Goal: Task Accomplishment & Management: Complete application form

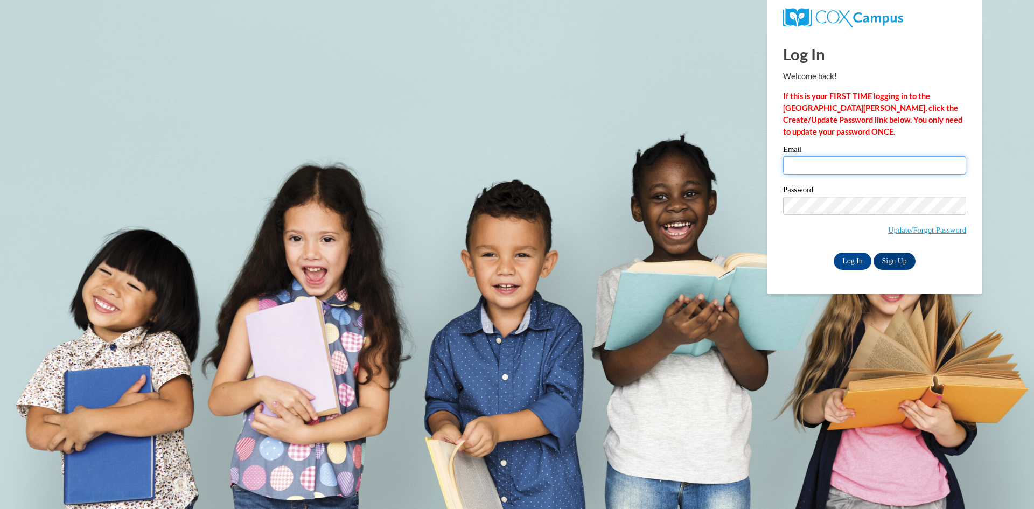
click at [828, 172] on input "Email" at bounding box center [874, 165] width 183 height 18
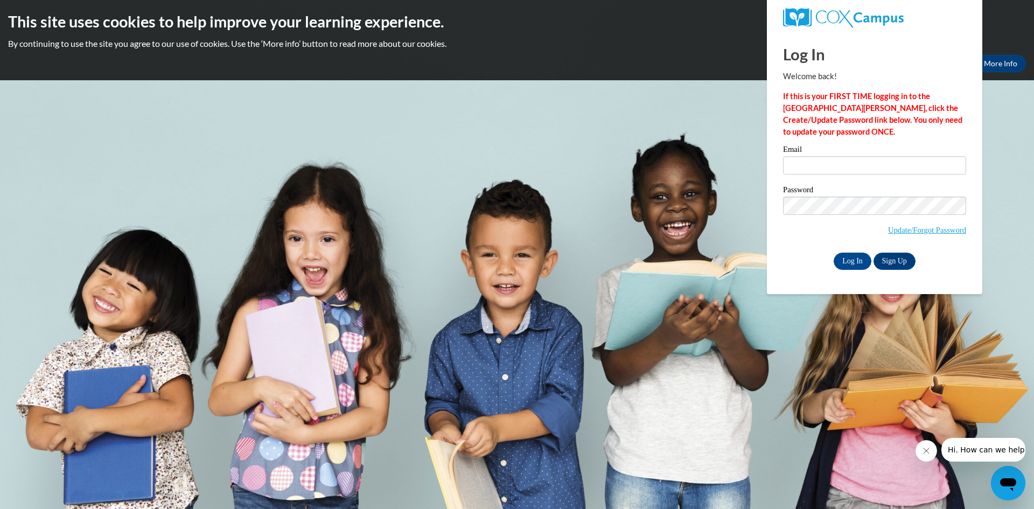
click at [852, 114] on p "If this is your FIRST TIME logging in to the [GEOGRAPHIC_DATA][PERSON_NAME], cl…" at bounding box center [874, 113] width 183 height 47
click at [830, 174] on input "Email" at bounding box center [874, 165] width 183 height 18
type input "[EMAIL_ADDRESS][DOMAIN_NAME]"
click at [840, 263] on input "Log In" at bounding box center [853, 261] width 38 height 17
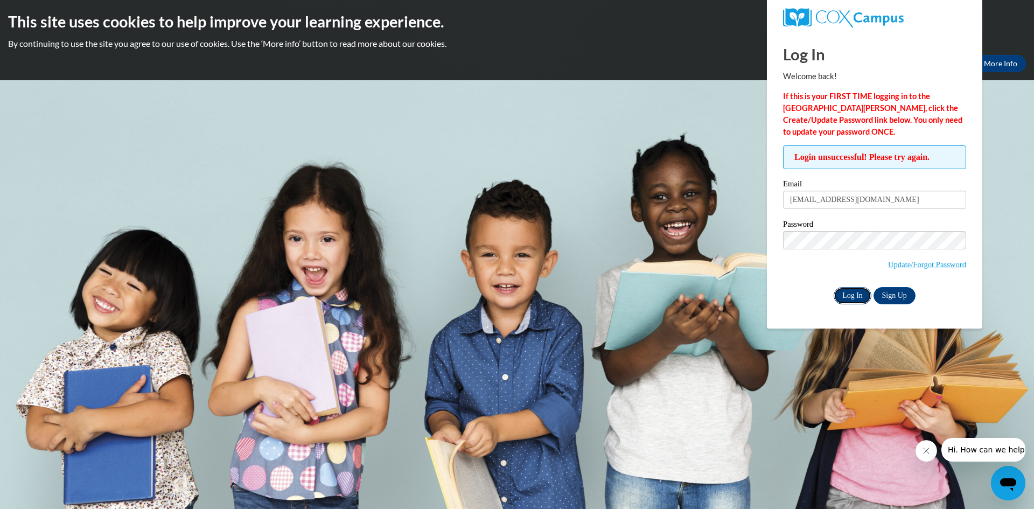
click at [855, 289] on input "Log In" at bounding box center [853, 295] width 38 height 17
click at [883, 289] on link "Sign Up" at bounding box center [895, 295] width 42 height 17
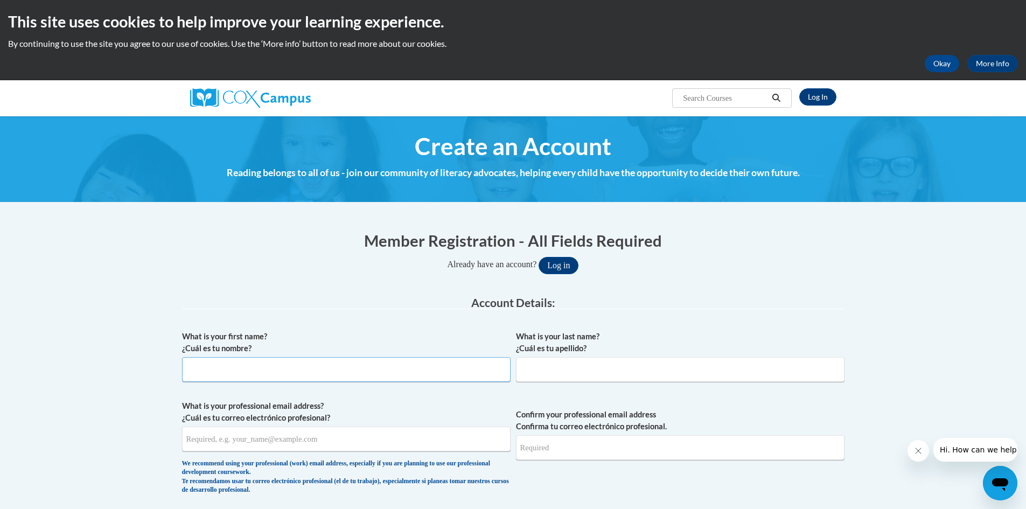
click at [310, 361] on input "What is your first name? ¿Cuál es tu nombre?" at bounding box center [346, 369] width 329 height 25
click at [262, 367] on input "What is your first name? ¿Cuál es tu nombre?" at bounding box center [346, 369] width 329 height 25
type input "Hiawatha"
type input "[PERSON_NAME]"
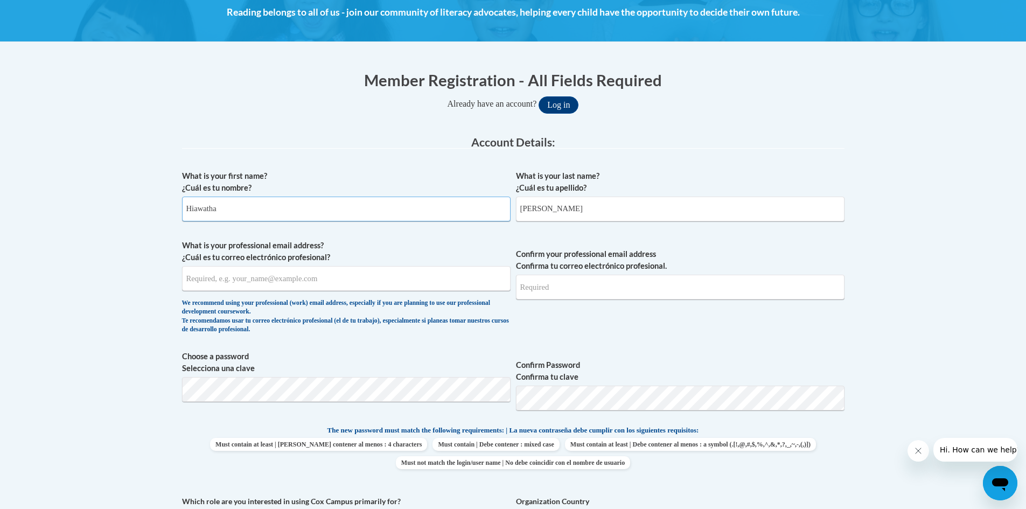
scroll to position [162, 0]
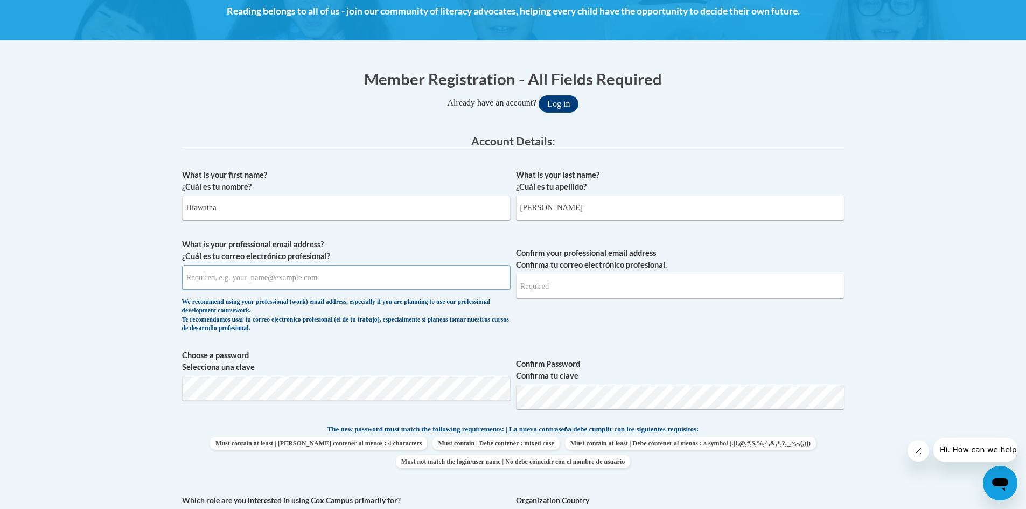
click at [274, 283] on input "What is your professional email address? ¿Cuál es tu correo electrónico profesi…" at bounding box center [346, 277] width 329 height 25
click at [269, 278] on input "What is your professional email address? ¿Cuál es tu correo electrónico profesi…" at bounding box center [346, 277] width 329 height 25
click at [236, 282] on input "What is your professional email address? ¿Cuál es tu correo electrónico profesi…" at bounding box center [346, 277] width 329 height 25
type input "[EMAIL_ADDRESS][PERSON_NAME][DOMAIN_NAME]"
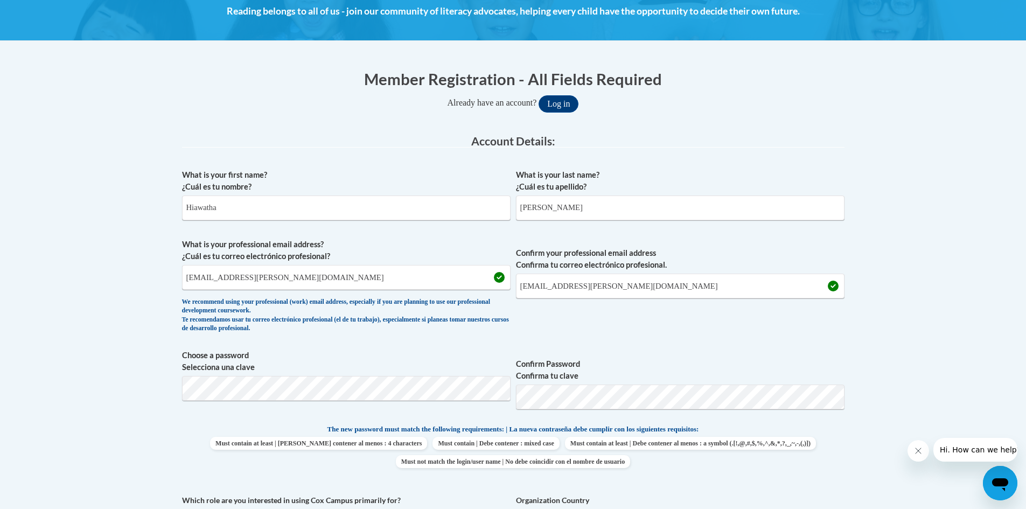
click at [855, 342] on body "This site uses cookies to help improve your learning experience. By continuing …" at bounding box center [513, 495] width 1026 height 1315
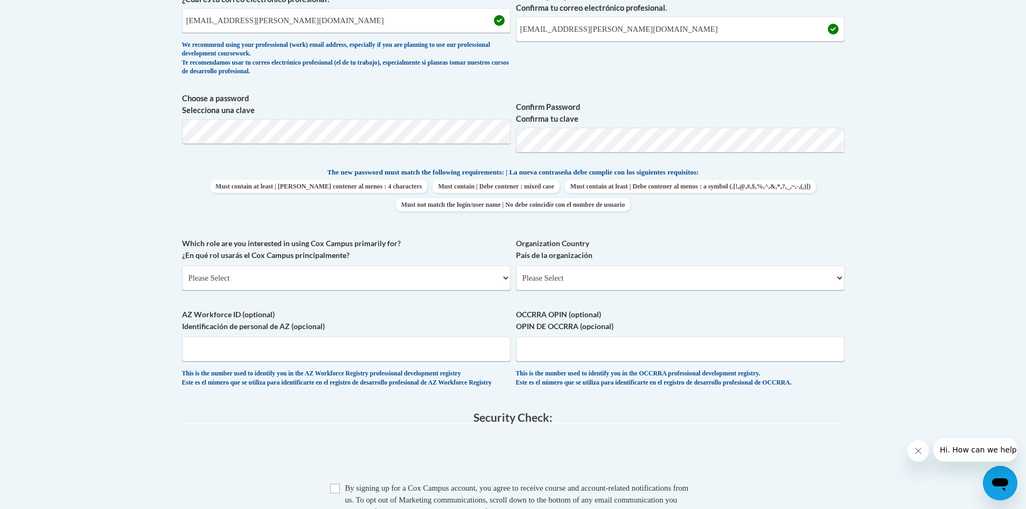
scroll to position [431, 0]
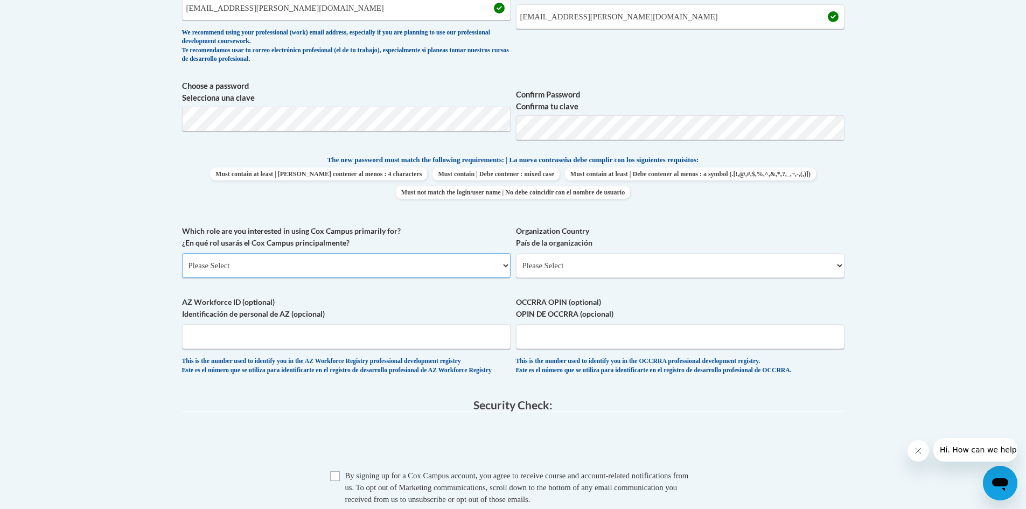
click at [404, 270] on select "Please Select College/University | Colegio/Universidad Community/Nonprofit Part…" at bounding box center [346, 265] width 329 height 25
select select "fbf2d438-af2f-41f8-98f1-81c410e29de3"
click at [182, 253] on select "Please Select College/University | Colegio/Universidad Community/Nonprofit Part…" at bounding box center [346, 265] width 329 height 25
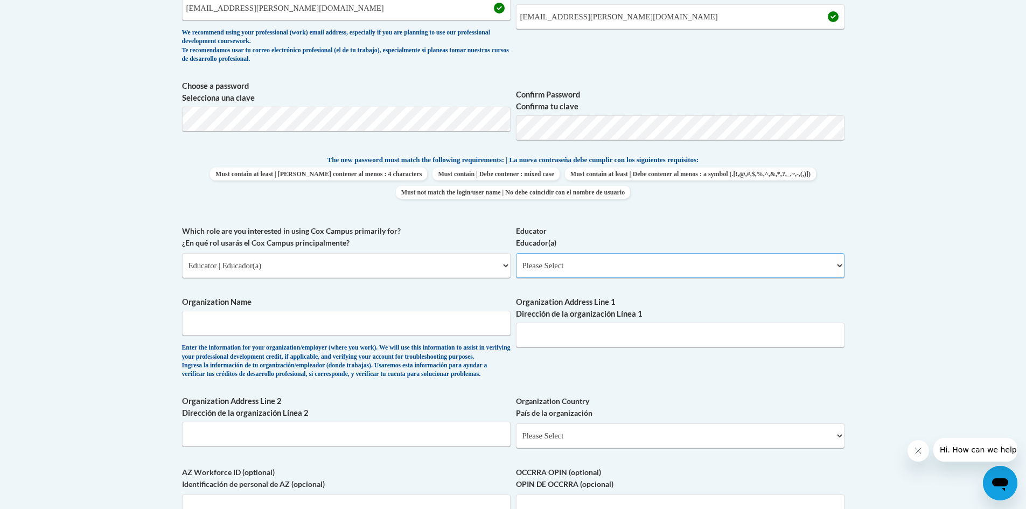
click at [633, 266] on select "Please Select Early Learning/Daycare Teacher/Family Home Care Provider | Maestr…" at bounding box center [680, 265] width 329 height 25
select select "11a86997-7122-4e2e-80c7-11975180ece4"
click at [516, 253] on select "Please Select Early Learning/Daycare Teacher/Family Home Care Provider | Maestr…" at bounding box center [680, 265] width 329 height 25
click at [321, 319] on input "Organization Name" at bounding box center [346, 323] width 329 height 25
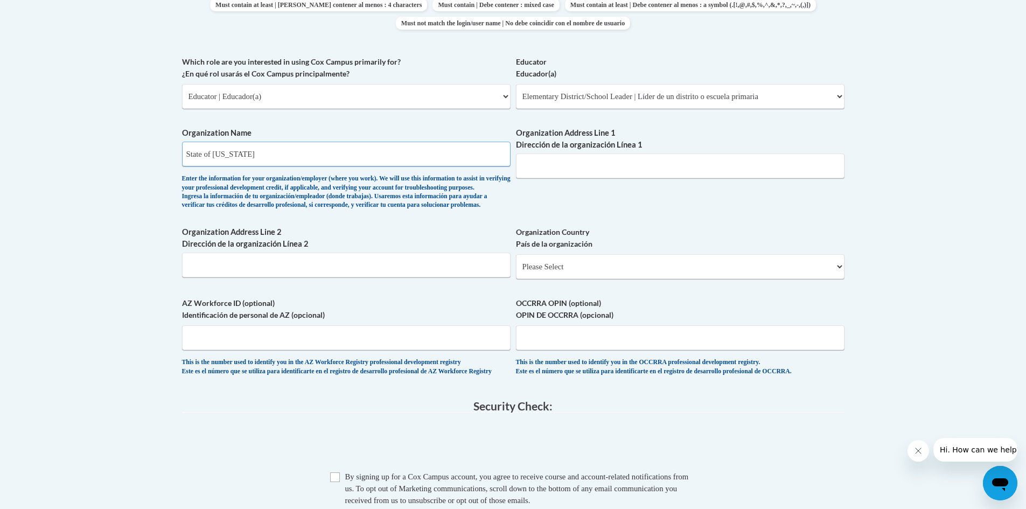
scroll to position [646, 0]
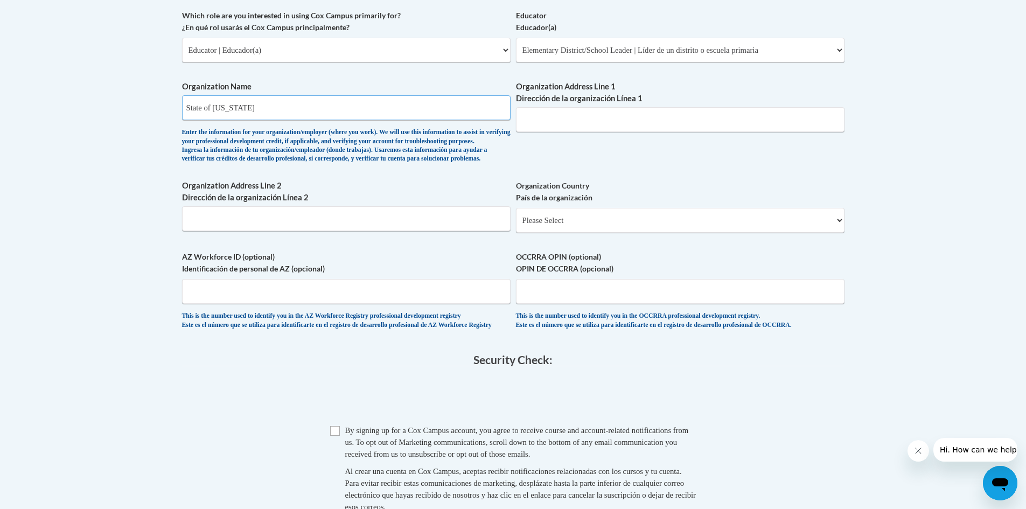
type input "State of [US_STATE]"
click at [584, 233] on select "Please Select [GEOGRAPHIC_DATA] | [GEOGRAPHIC_DATA] Outside of [GEOGRAPHIC_DATA…" at bounding box center [680, 220] width 329 height 25
select select "ad49bcad-a171-4b2e-b99c-48b446064914"
click at [516, 225] on select "Please Select [GEOGRAPHIC_DATA] | [GEOGRAPHIC_DATA] Outside of [GEOGRAPHIC_DATA…" at bounding box center [680, 220] width 329 height 25
select select
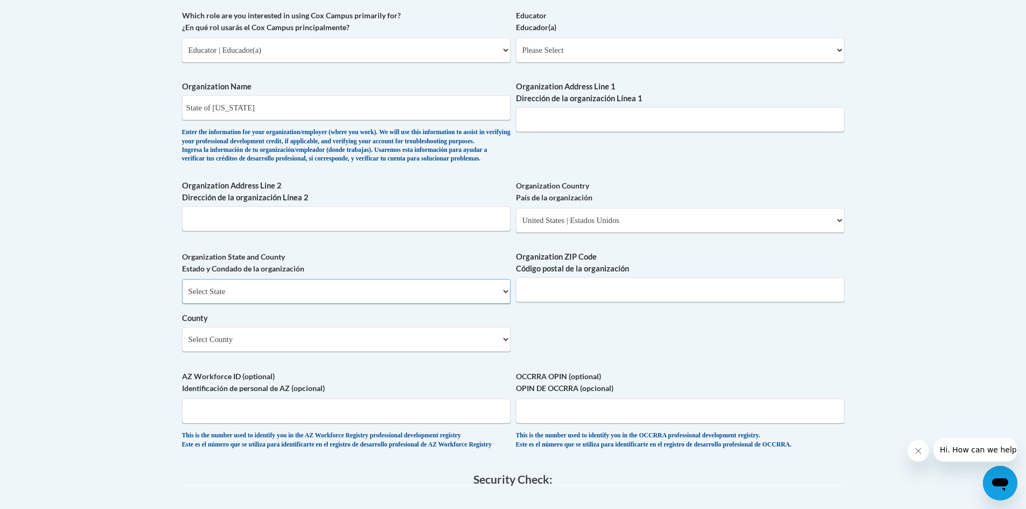
click at [294, 304] on select "Select State [US_STATE] [US_STATE] [US_STATE] [US_STATE] [US_STATE] [US_STATE] …" at bounding box center [346, 291] width 329 height 25
select select "[US_STATE]"
click at [182, 297] on select "Select State [US_STATE] [US_STATE] [US_STATE] [US_STATE] [US_STATE] [US_STATE] …" at bounding box center [346, 291] width 329 height 25
click at [545, 302] on input "Organization ZIP Code Código postal de la organización" at bounding box center [680, 289] width 329 height 25
click at [352, 350] on select "Select County [GEOGRAPHIC_DATA] [GEOGRAPHIC_DATA] [PERSON_NAME][GEOGRAPHIC_DATA…" at bounding box center [346, 339] width 329 height 25
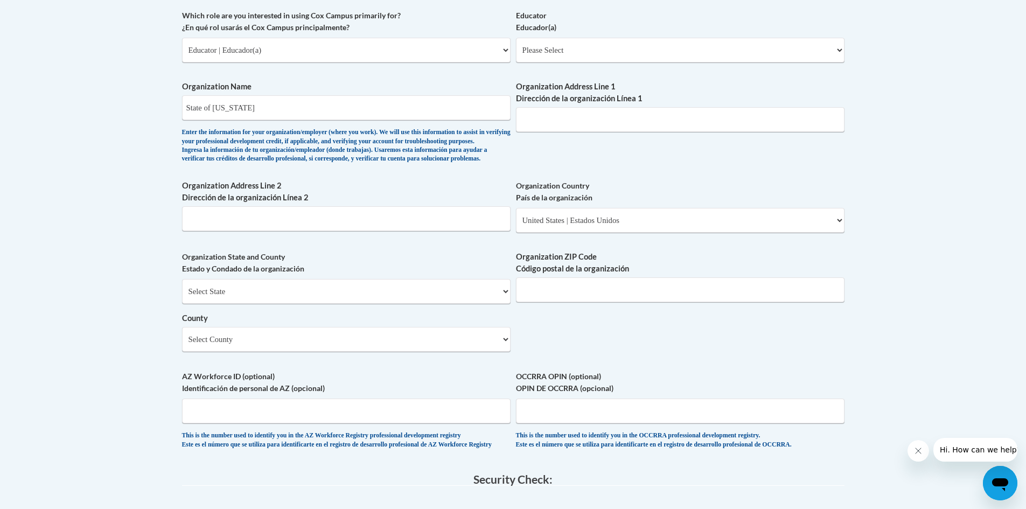
click at [690, 367] on div "What is your first name? ¿Cuál es tu nombre? Hiawatha What is your last name? ¿…" at bounding box center [513, 69] width 663 height 781
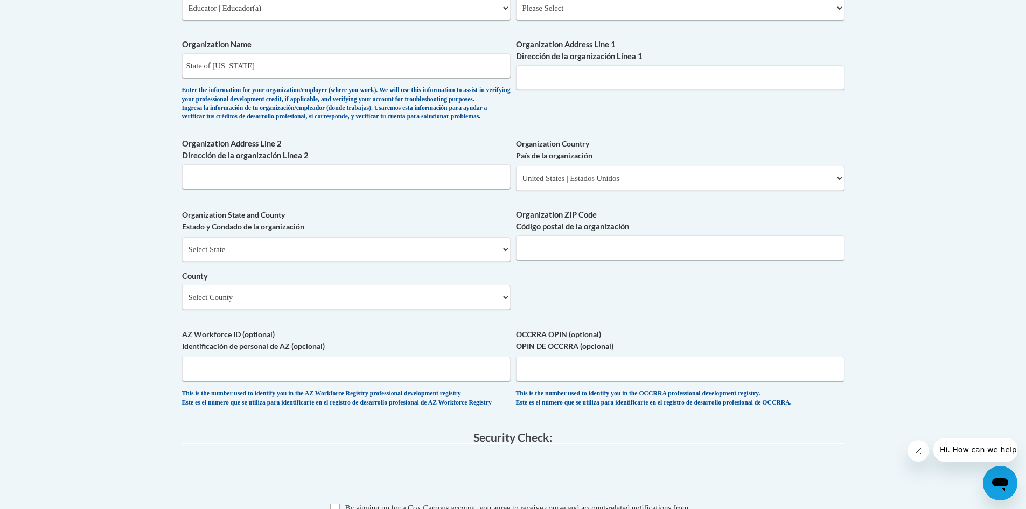
scroll to position [862, 0]
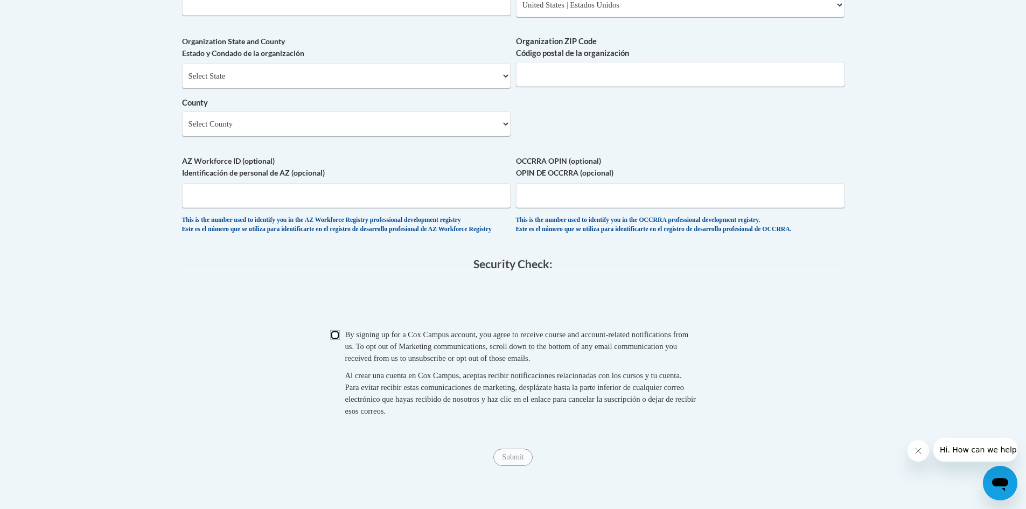
click at [338, 340] on input "Checkbox" at bounding box center [335, 335] width 10 height 10
checkbox input "true"
click at [511, 466] on input "Submit" at bounding box center [512, 457] width 39 height 17
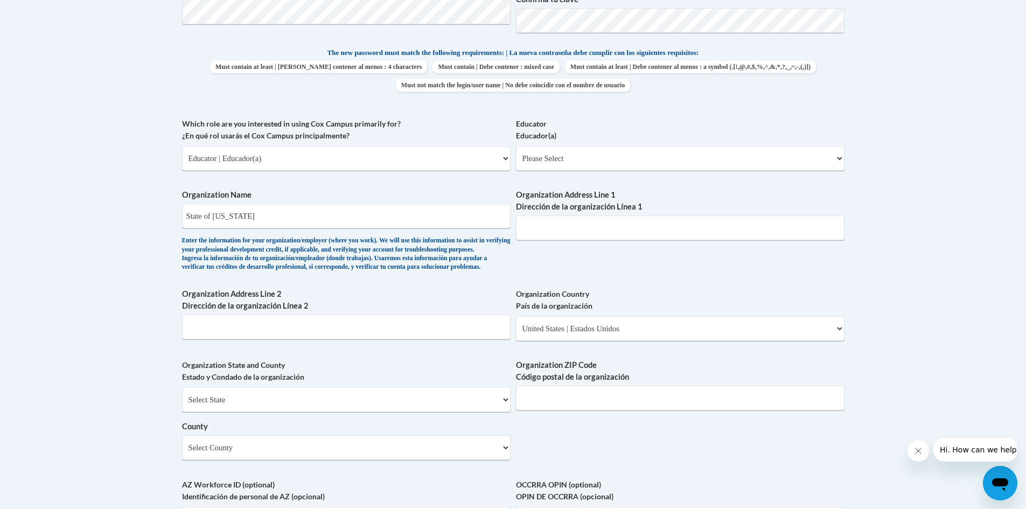
scroll to position [940, 0]
